Goal: Task Accomplishment & Management: Use online tool/utility

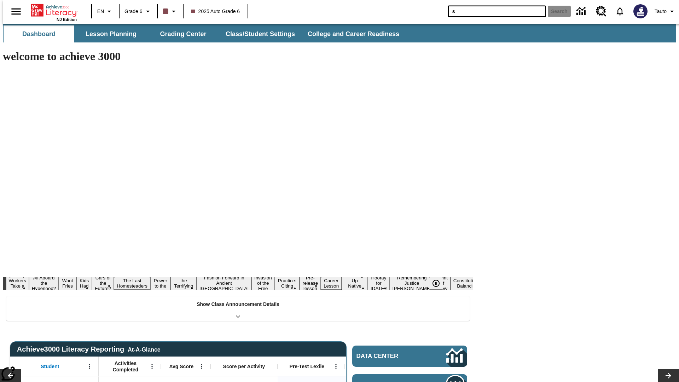
type input "s"
click at [555, 11] on button "Search" at bounding box center [559, 11] width 23 height 11
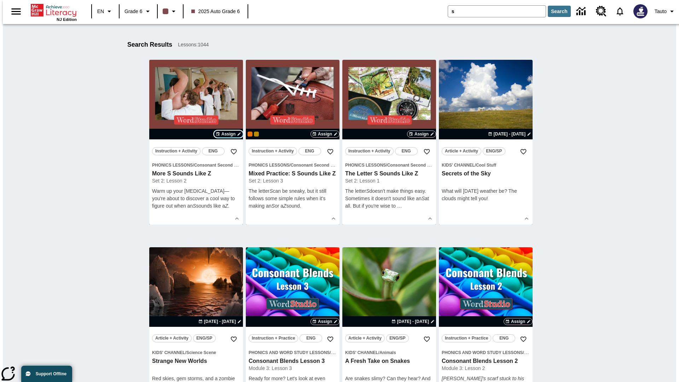
click at [229, 134] on span "Assign" at bounding box center [228, 134] width 14 height 6
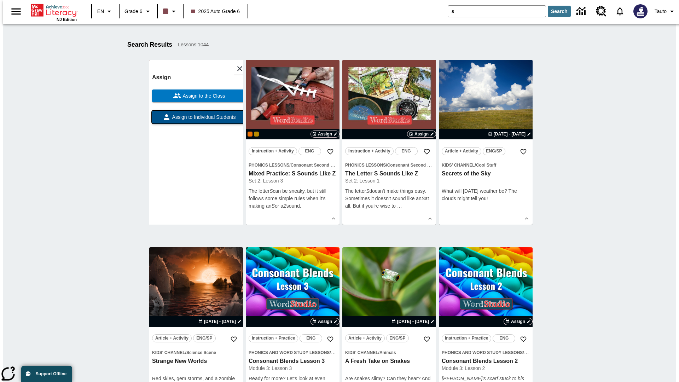
click at [196, 120] on span "Assign to Individual Students" at bounding box center [203, 117] width 65 height 7
